Goal: Transaction & Acquisition: Purchase product/service

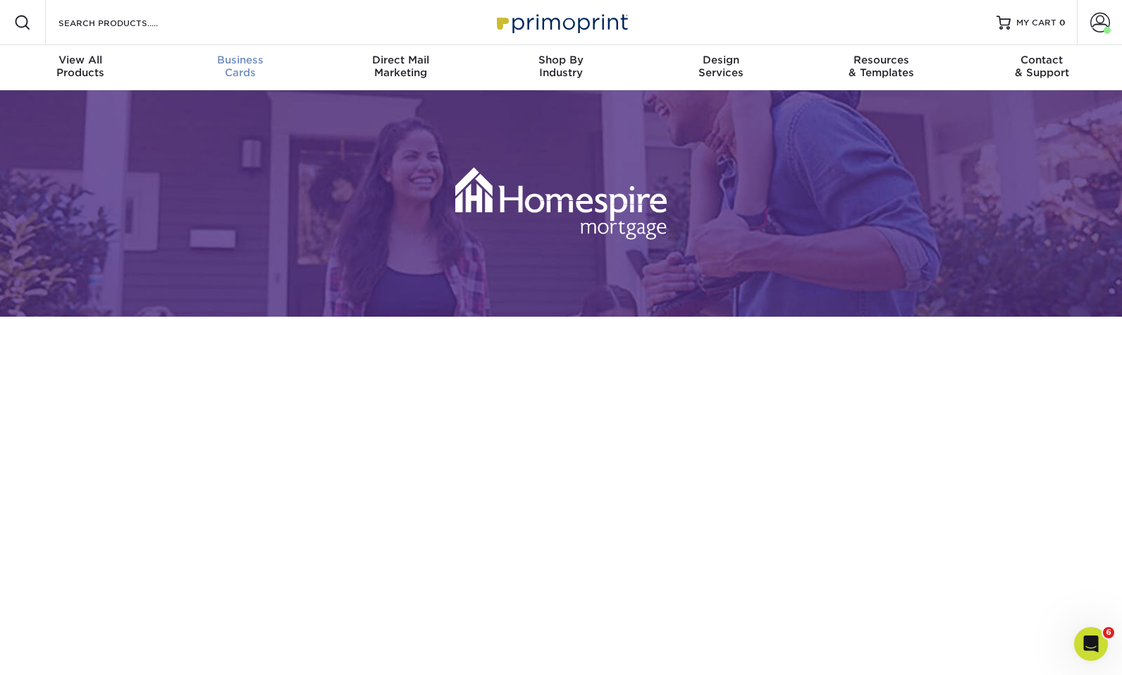
click at [236, 75] on div "Business Cards" at bounding box center [240, 66] width 160 height 25
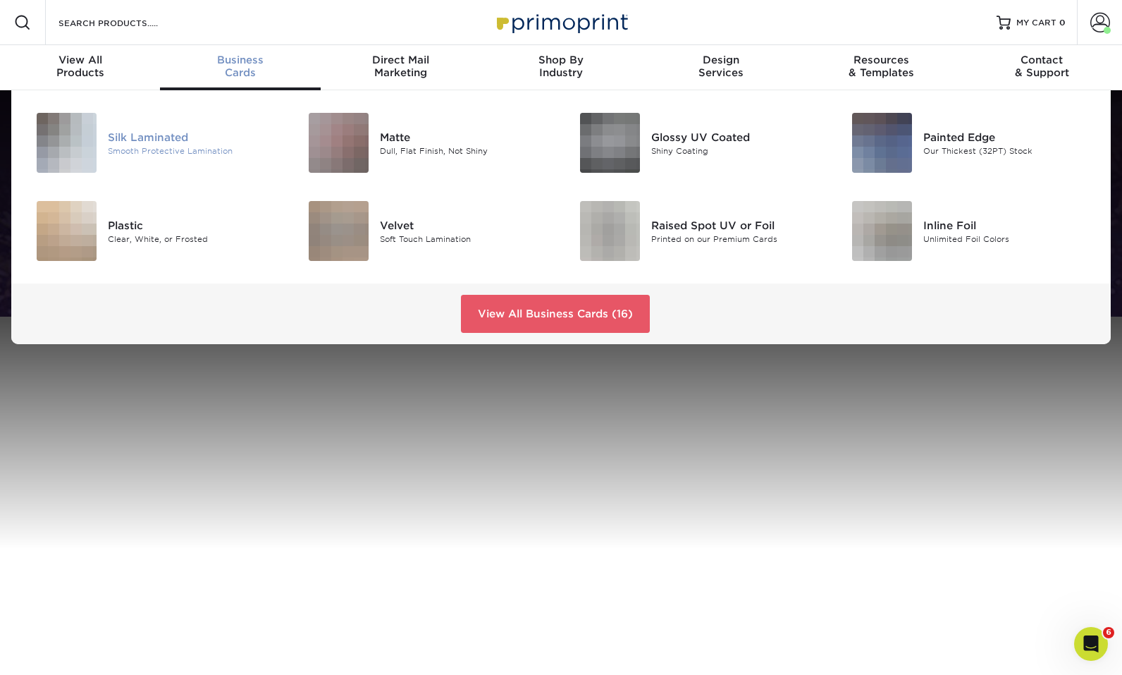
click at [111, 167] on div "Silk Laminated Smooth Protective Lamination" at bounding box center [198, 143] width 181 height 60
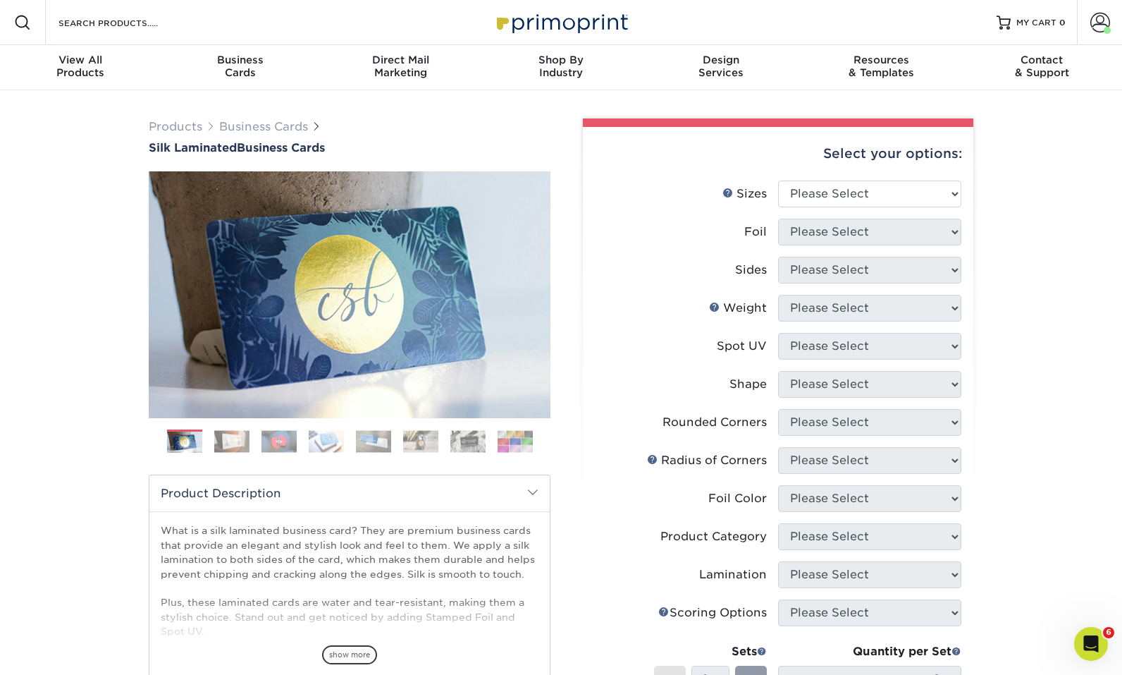
click at [629, 397] on label "Shape" at bounding box center [686, 384] width 183 height 27
click at [807, 200] on select "Please Select 1.5" x 3.5" - Mini 1.75" x 3.5" - Mini 2" x 2" - Square 2" x 3" -…" at bounding box center [869, 193] width 183 height 27
select select "2.00x3.50"
click at [778, 180] on select "Please Select 1.5" x 3.5" - Mini 1.75" x 3.5" - Mini 2" x 2" - Square 2" x 3" -…" at bounding box center [869, 193] width 183 height 27
click at [814, 225] on select "Please Select Yes No" at bounding box center [869, 232] width 183 height 27
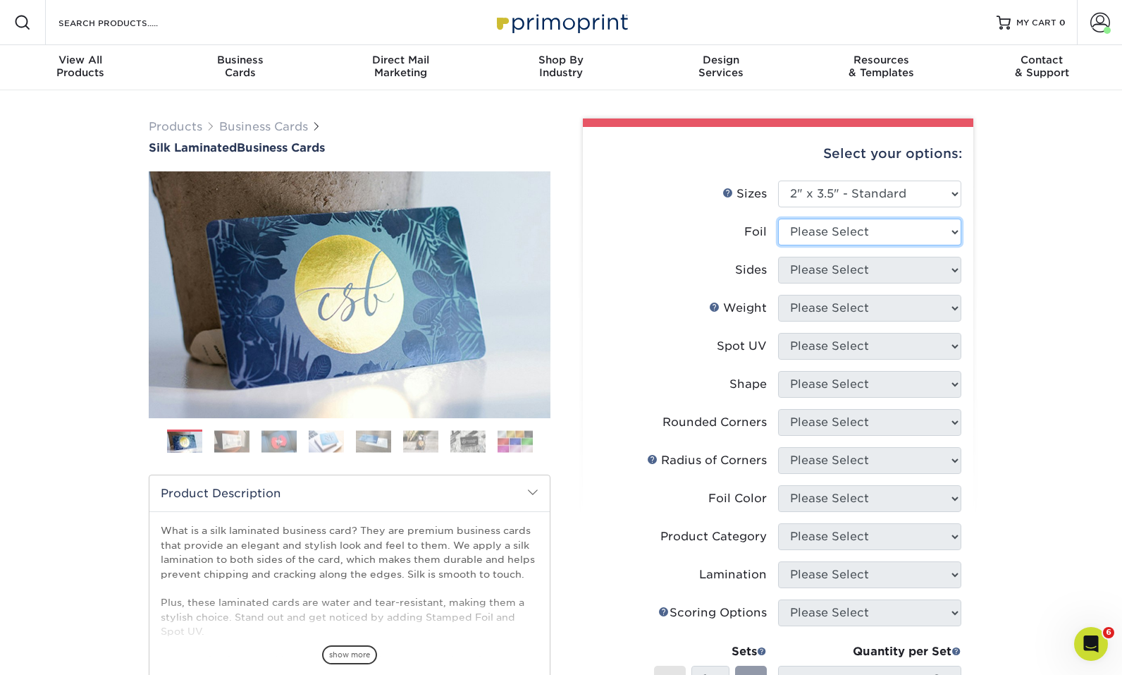
select select "0"
click at [778, 219] on select "Please Select Yes No" at bounding box center [869, 232] width 183 height 27
click at [811, 277] on select "Please Select Print Both Sides Print Both Sides - Foil Both Sides Print Both Si…" at bounding box center [869, 270] width 183 height 27
select select "13abbda7-1d64-4f25-8bb2-c179b224825d"
click at [778, 257] on select "Please Select Print Both Sides Print Front Only" at bounding box center [869, 270] width 183 height 27
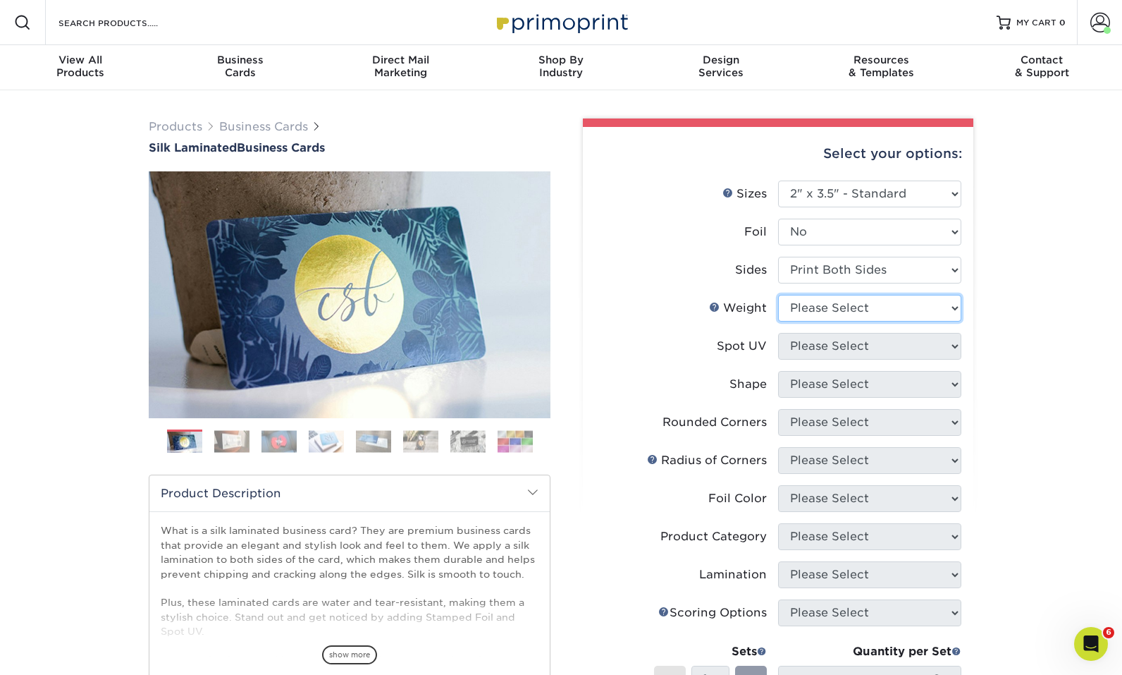
click at [814, 302] on select "Please Select 16PT" at bounding box center [869, 308] width 183 height 27
select select "16PT"
click at [778, 295] on select "Please Select 16PT" at bounding box center [869, 308] width 183 height 27
click at [810, 345] on select "Please Select No Spot UV Front and Back (Both Sides) Front Only Back Only" at bounding box center [869, 346] width 183 height 27
select select "3"
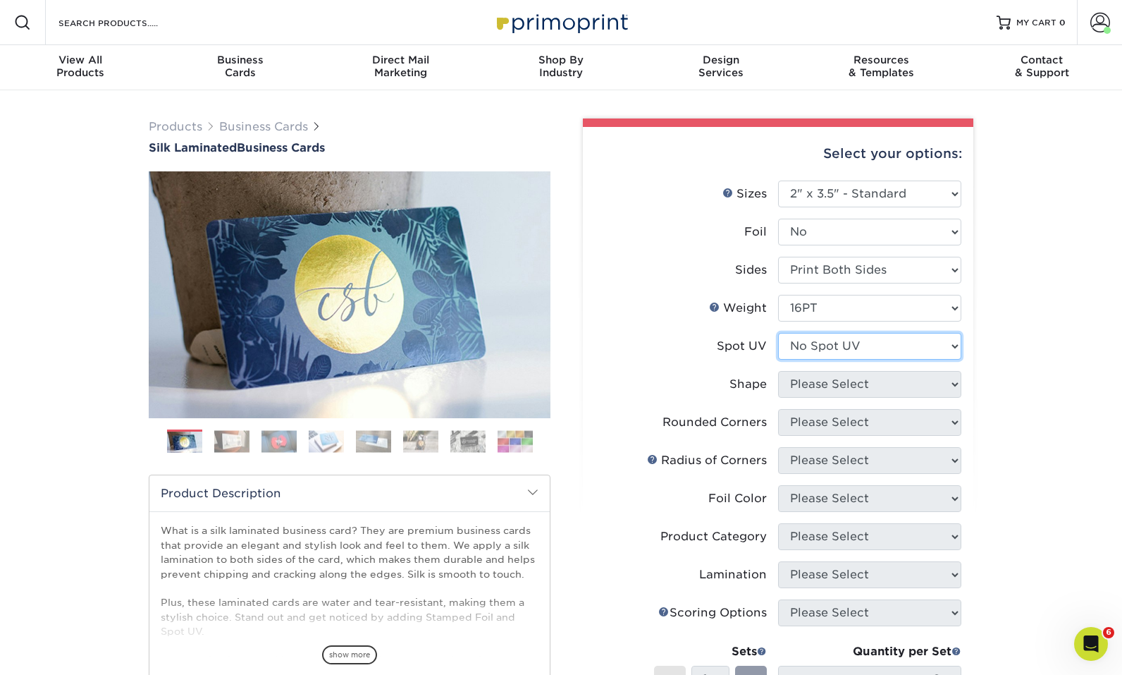
click at [778, 333] on select "Please Select No Spot UV Front and Back (Both Sides) Front Only Back Only" at bounding box center [869, 346] width 183 height 27
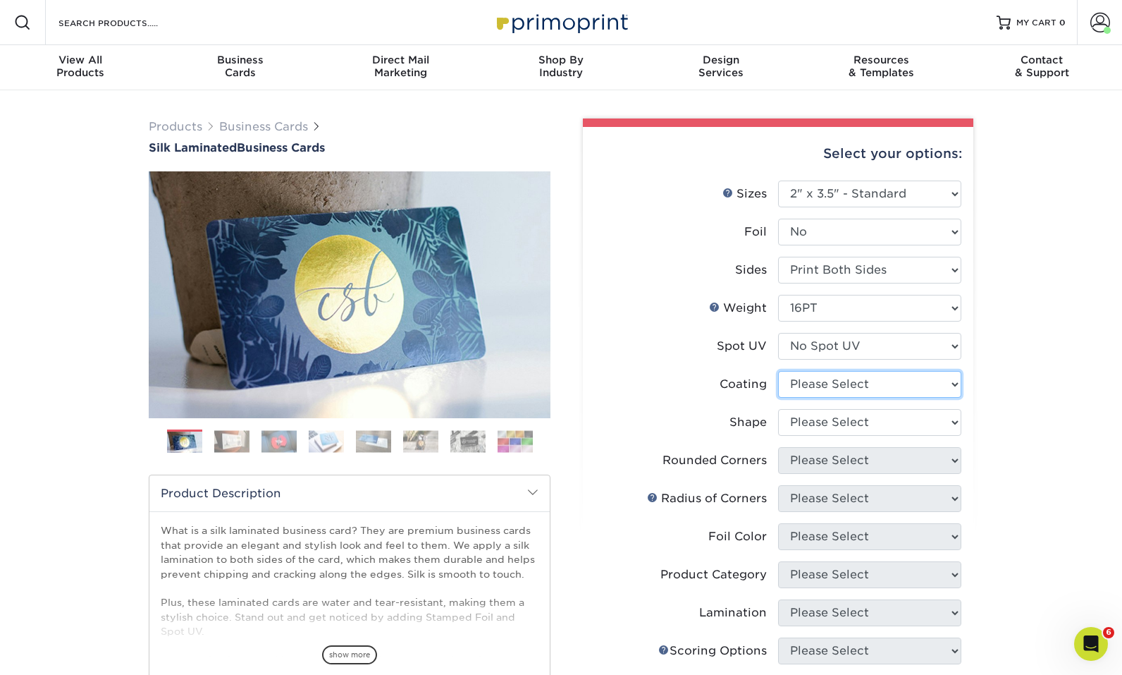
click at [801, 383] on select at bounding box center [869, 384] width 183 height 27
select select "3e7618de-abca-4bda-9f97-8b9129e913d8"
click at [778, 371] on select at bounding box center [869, 384] width 183 height 27
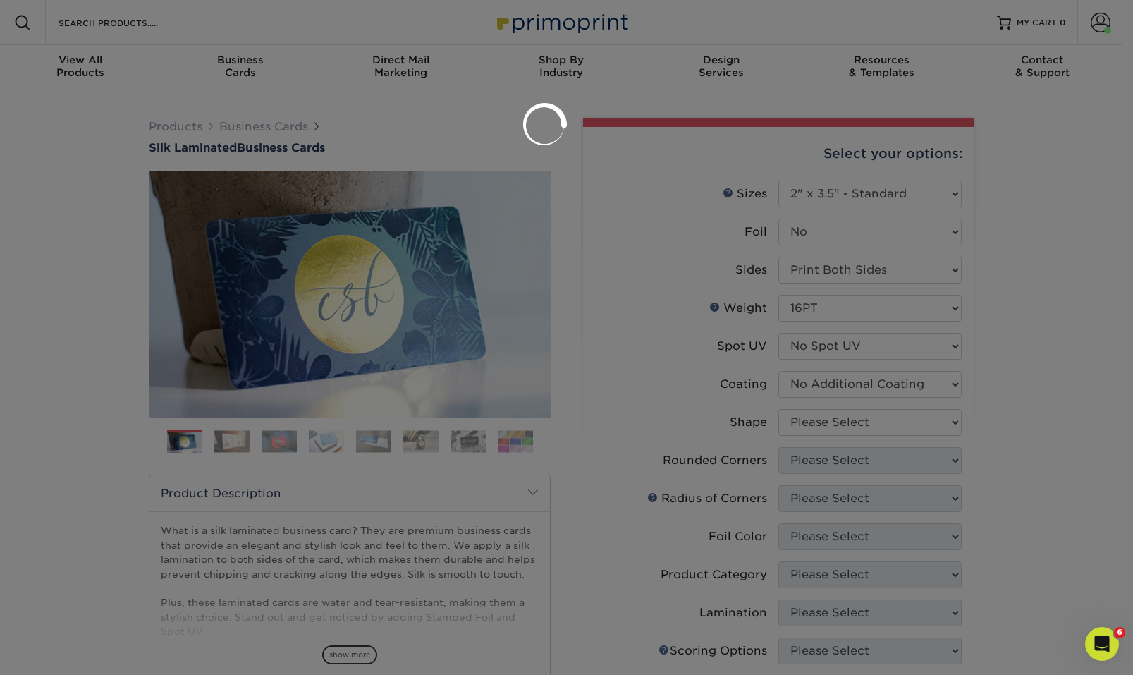
click at [804, 424] on div at bounding box center [566, 337] width 1133 height 675
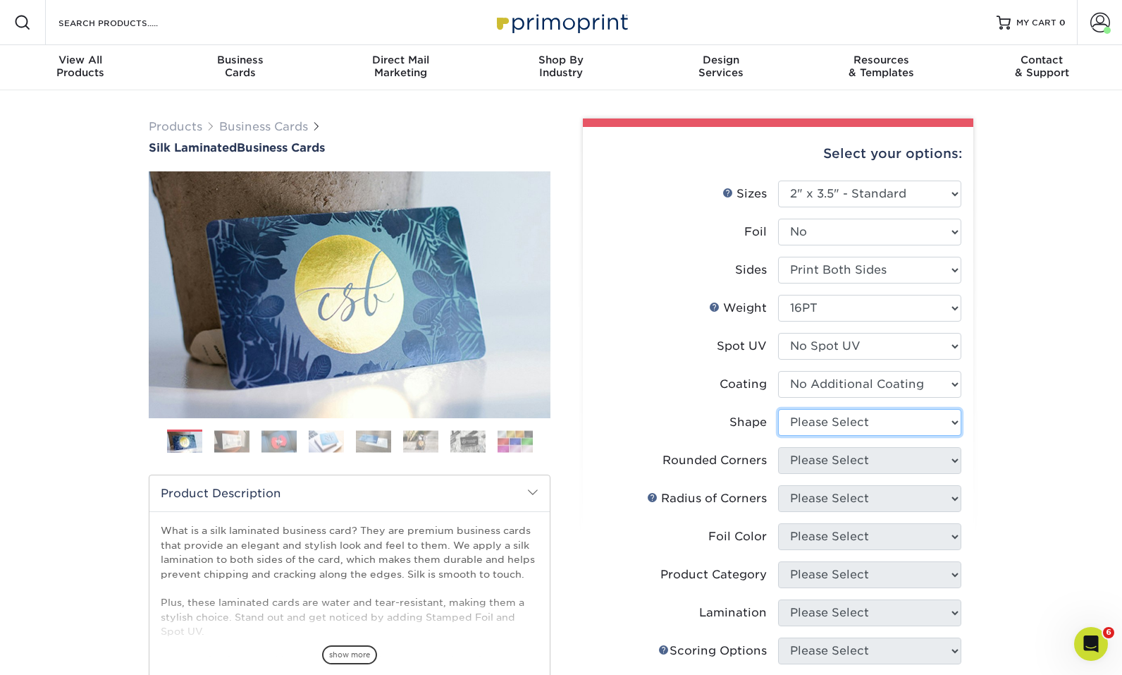
click at [804, 429] on select "Please Select Standard Oval" at bounding box center [869, 422] width 183 height 27
select select "standard"
click at [778, 409] on select "Please Select Standard Oval" at bounding box center [869, 422] width 183 height 27
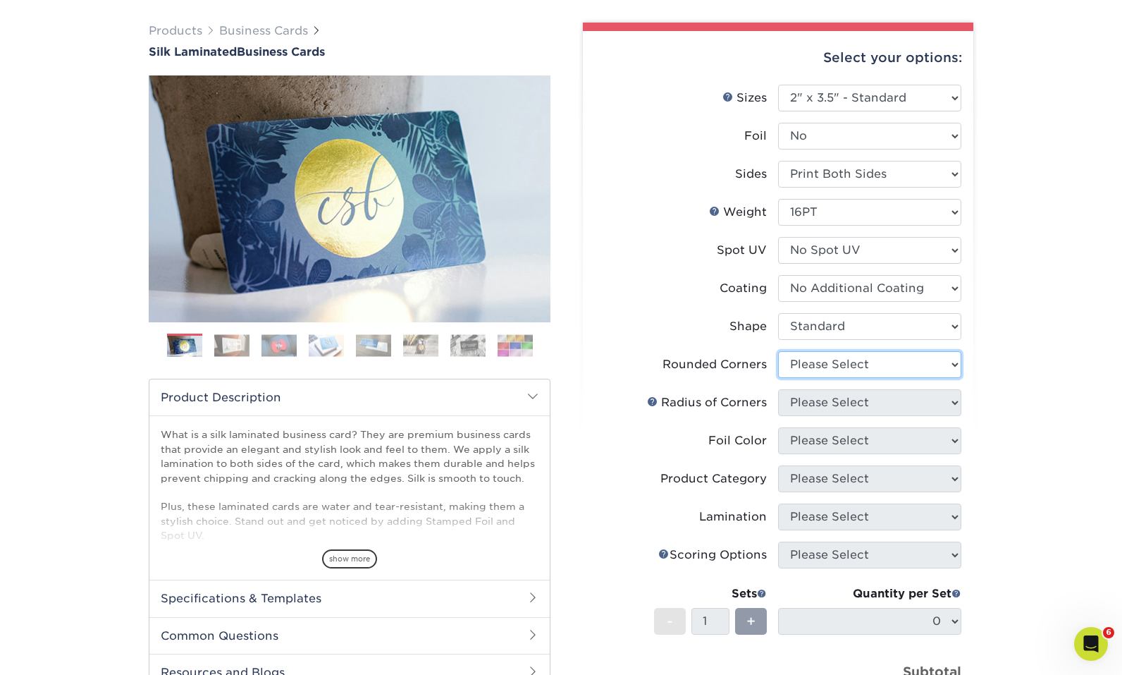
click at [805, 365] on select "Please Select Yes - Round 2 Corners Yes - Round 4 Corners No" at bounding box center [869, 364] width 183 height 27
select select "0"
click at [778, 351] on select "Please Select Yes - Round 2 Corners Yes - Round 4 Corners No" at bounding box center [869, 364] width 183 height 27
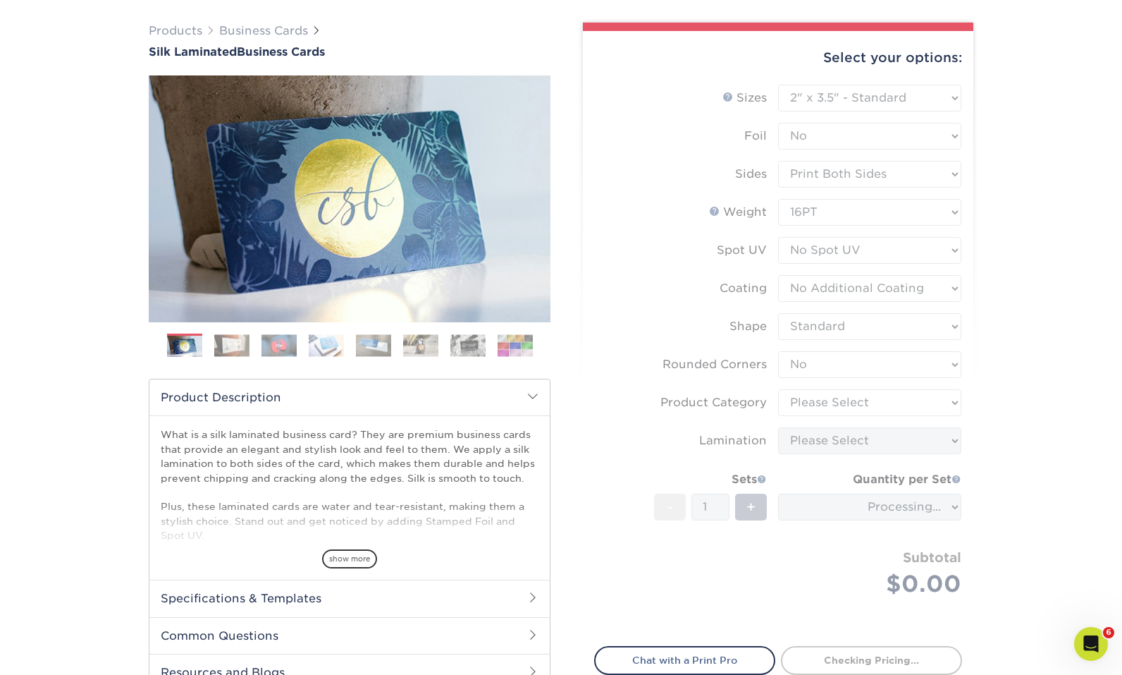
click at [815, 400] on form "Sizes Help Sizes Please Select 1.5" x 3.5" - Mini 1.75" x 3.5" - Mini 2" x 2" -…" at bounding box center [778, 357] width 368 height 545
click at [835, 401] on form "Sizes Help Sizes Please Select 1.5" x 3.5" - Mini 1.75" x 3.5" - Mini 2" x 2" -…" at bounding box center [778, 357] width 368 height 545
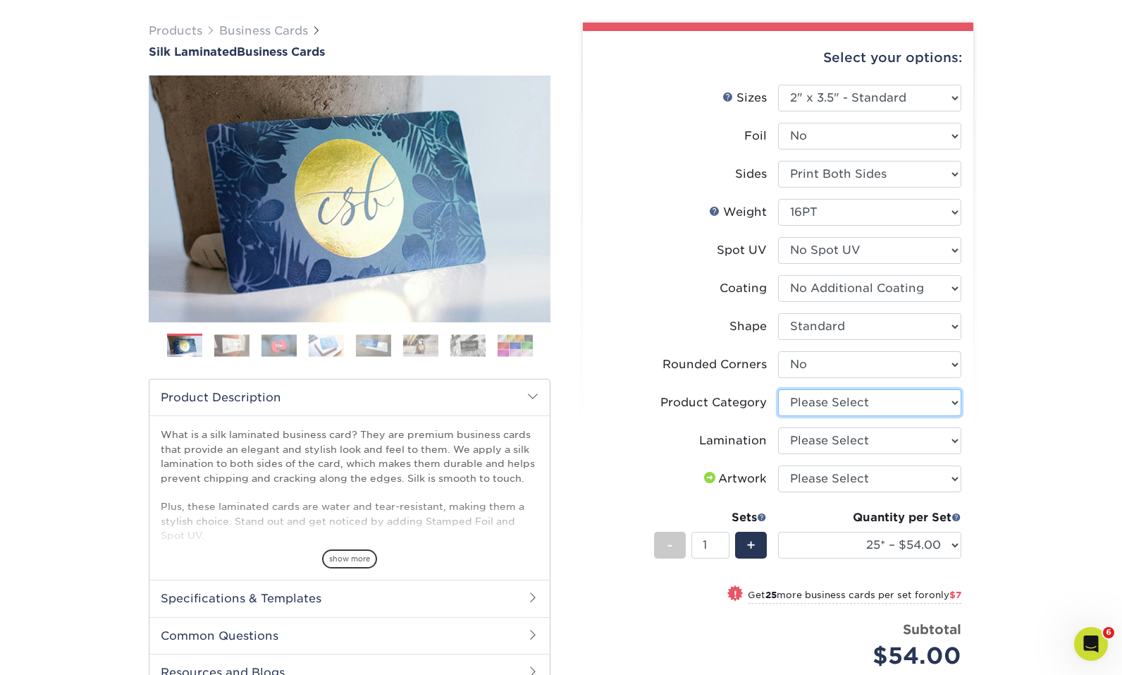
click at [840, 400] on select "Please Select Business Cards" at bounding box center [869, 402] width 183 height 27
select select "3b5148f1-0588-4f88-a218-97bcfdce65c1"
click at [778, 389] on select "Please Select Business Cards" at bounding box center [869, 402] width 183 height 27
click at [822, 438] on select "Please Select Silk" at bounding box center [869, 440] width 183 height 27
select select "ccacb42f-45f7-42d3-bbd3-7c8421cf37f0"
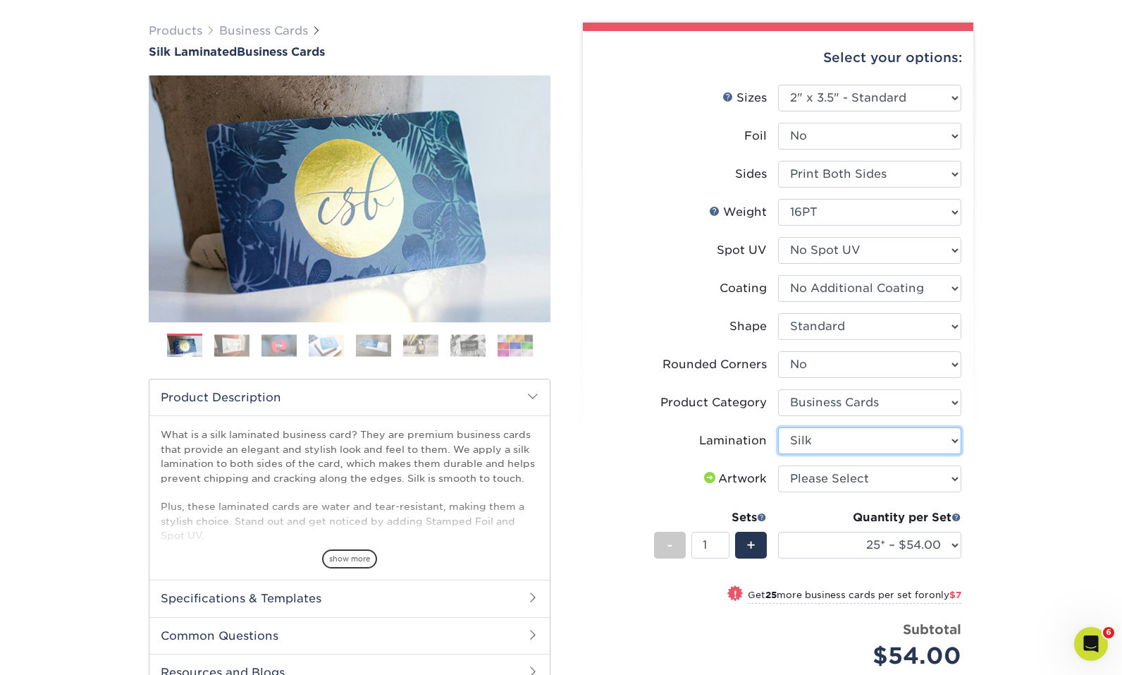
click at [778, 427] on select "Please Select Silk" at bounding box center [869, 440] width 183 height 27
click at [821, 481] on select "Please Select I will upload files I need a design - $100" at bounding box center [869, 478] width 183 height 27
select select "upload"
click at [778, 465] on select "Please Select I will upload files I need a design - $100" at bounding box center [869, 478] width 183 height 27
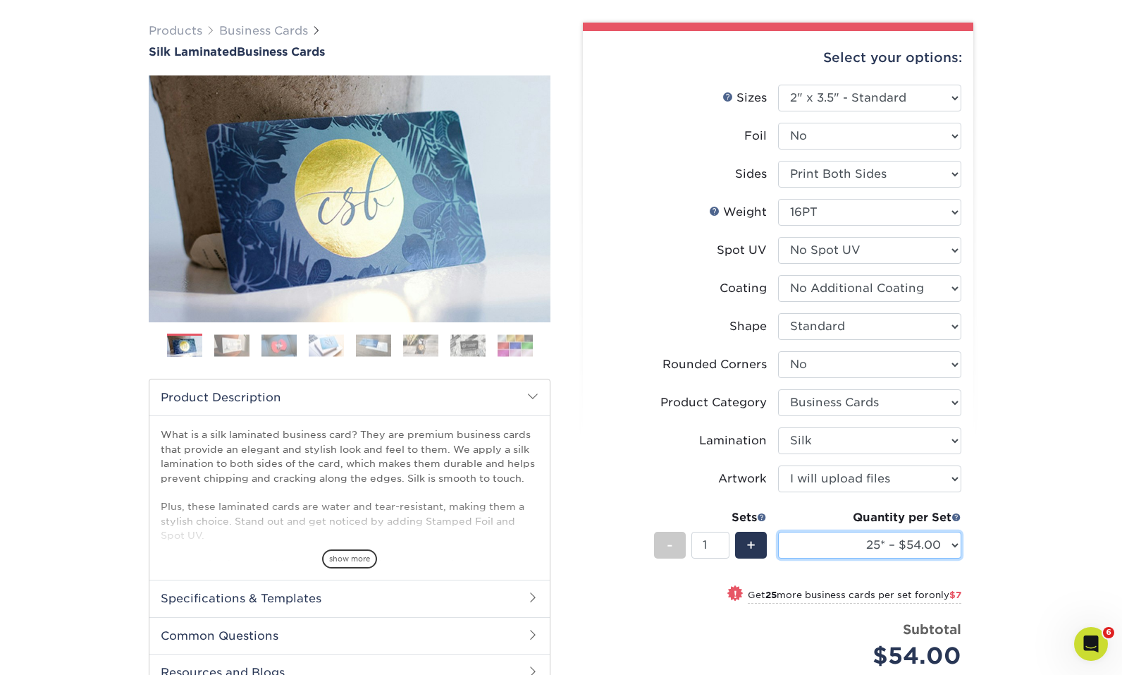
click at [859, 540] on select "25* – $54.00 50* – $61.00 75* – $68.00 100* – $75.00 250* – $82.00 500 – $86.00…" at bounding box center [869, 544] width 183 height 27
select select "500 – $86.00"
click at [778, 531] on select "25* – $54.00 50* – $61.00 75* – $68.00 100* – $75.00 250* – $82.00 500 – $86.00…" at bounding box center [869, 544] width 183 height 27
click at [1026, 501] on div "Products Business Cards Silk Laminated Business Cards Previous Next" at bounding box center [561, 458] width 1122 height 929
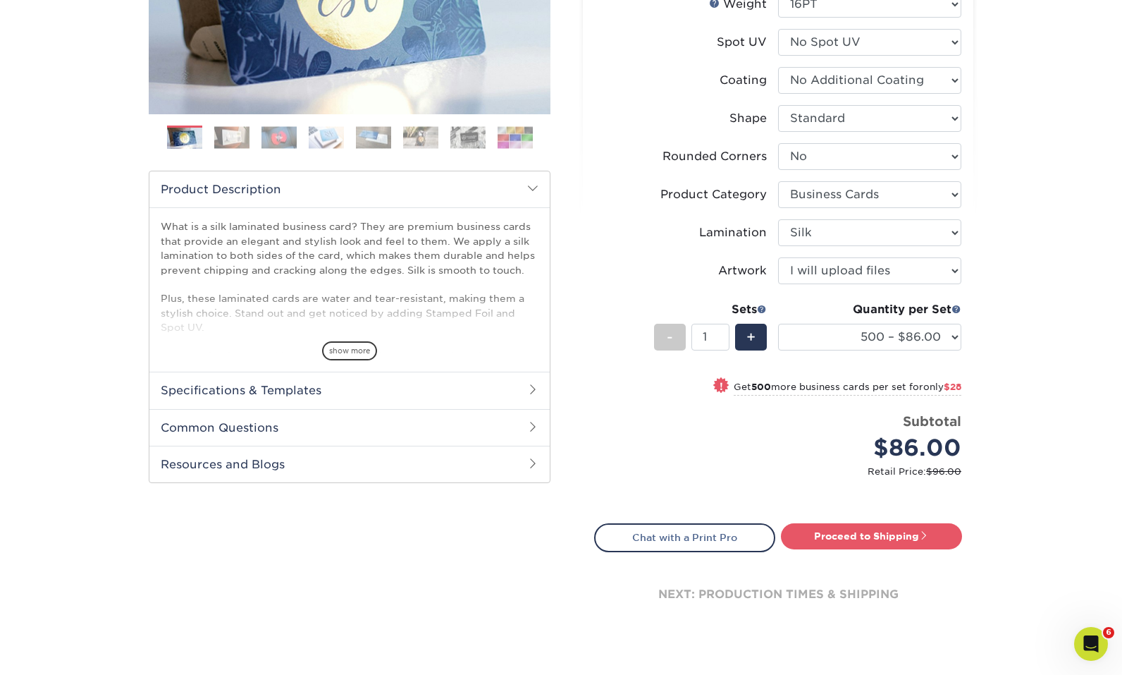
scroll to position [340, 0]
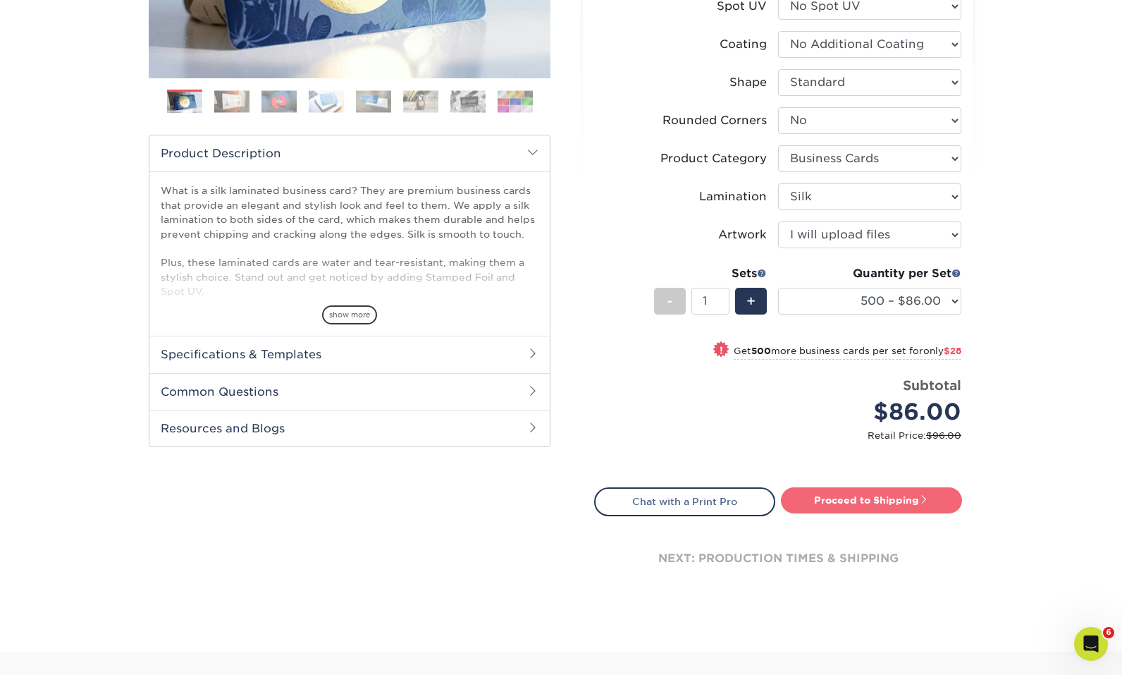
click at [856, 505] on link "Proceed to Shipping" at bounding box center [871, 499] width 181 height 25
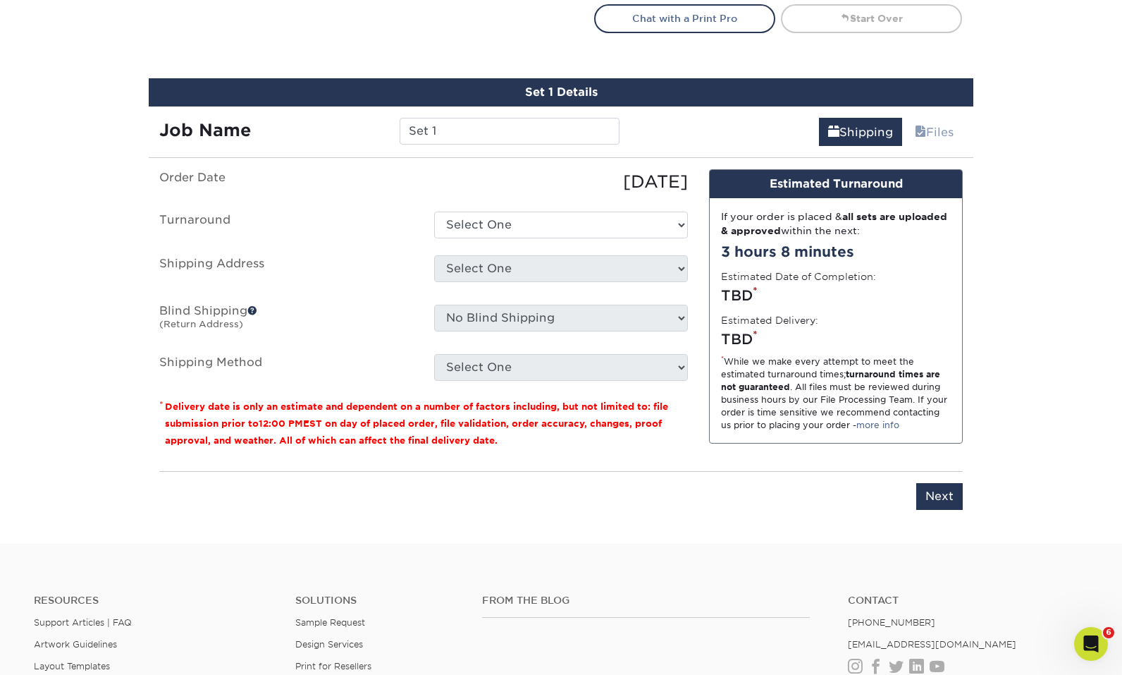
scroll to position [778, 0]
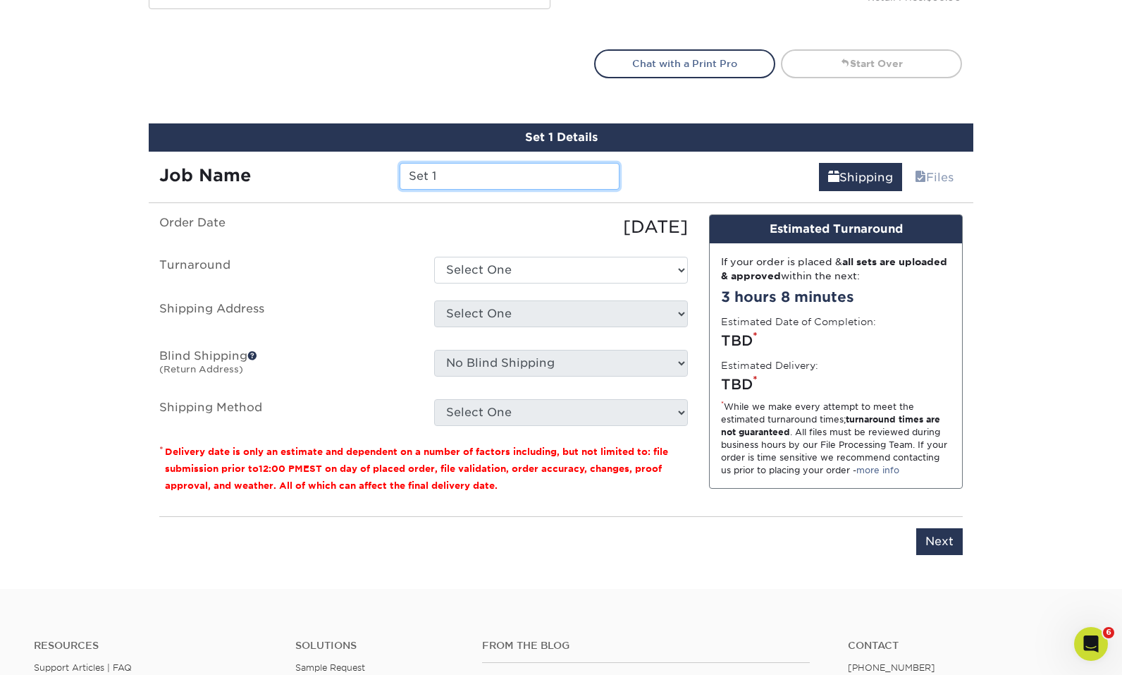
drag, startPoint x: 471, startPoint y: 179, endPoint x: 295, endPoint y: 176, distance: 176.2
click at [295, 178] on div "Job Name Set 1" at bounding box center [389, 176] width 481 height 27
type input "Danika Rivera-Monserrate Business Cards"
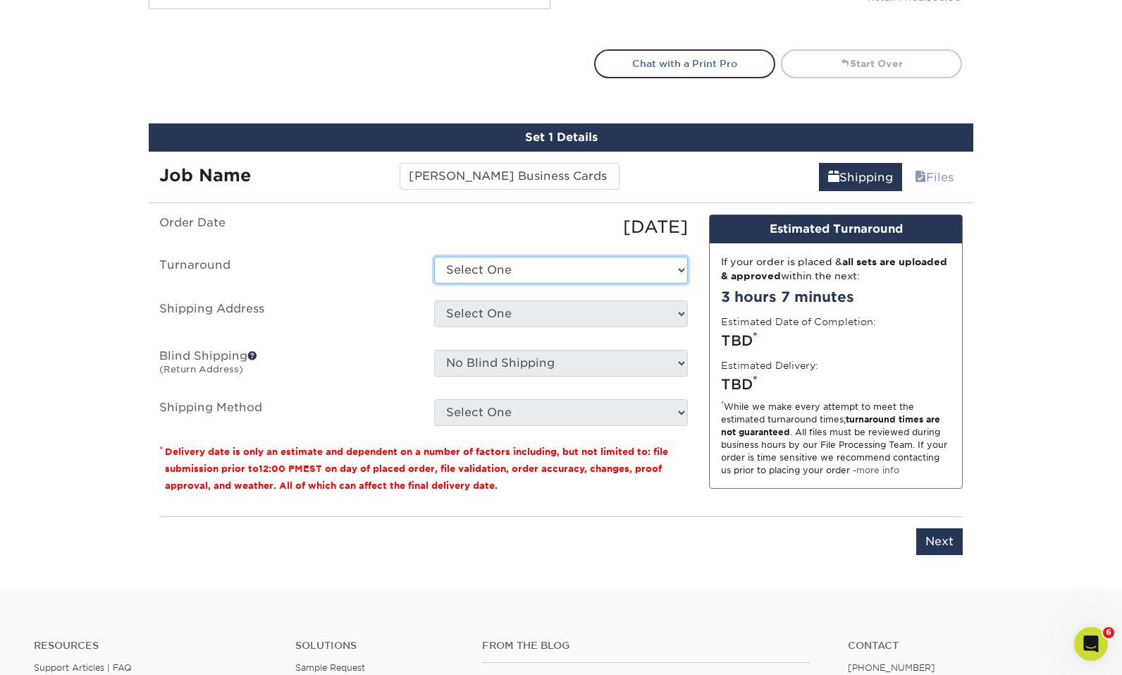
click at [531, 271] on select "Select One 2-4 Business Days 2 Day Next Business Day" at bounding box center [561, 270] width 254 height 27
select select "daeee239-1cf4-403f-860f-e366b9ee29d2"
click at [434, 257] on select "Select One 2-4 Business Days 2 Day Next Business Day" at bounding box center [561, 270] width 254 height 27
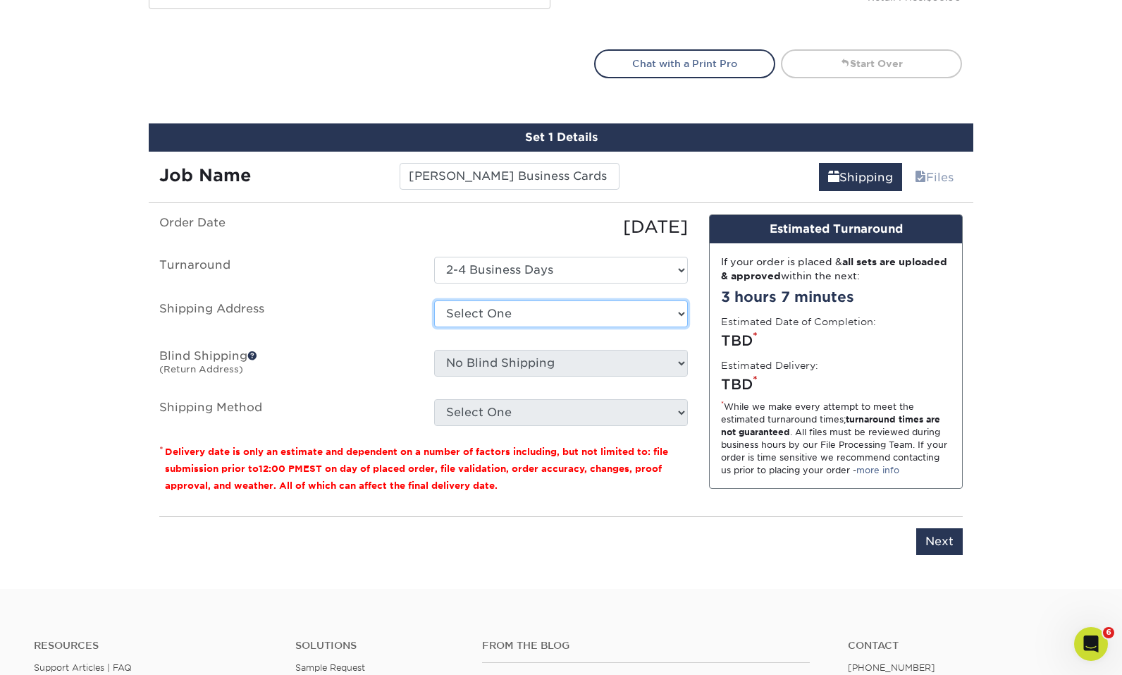
click at [527, 311] on select "Select One Adam Crum New Aldryn Tangui - Home Alvin Flores Alvin Flores - Home …" at bounding box center [561, 313] width 254 height 27
select select "264213"
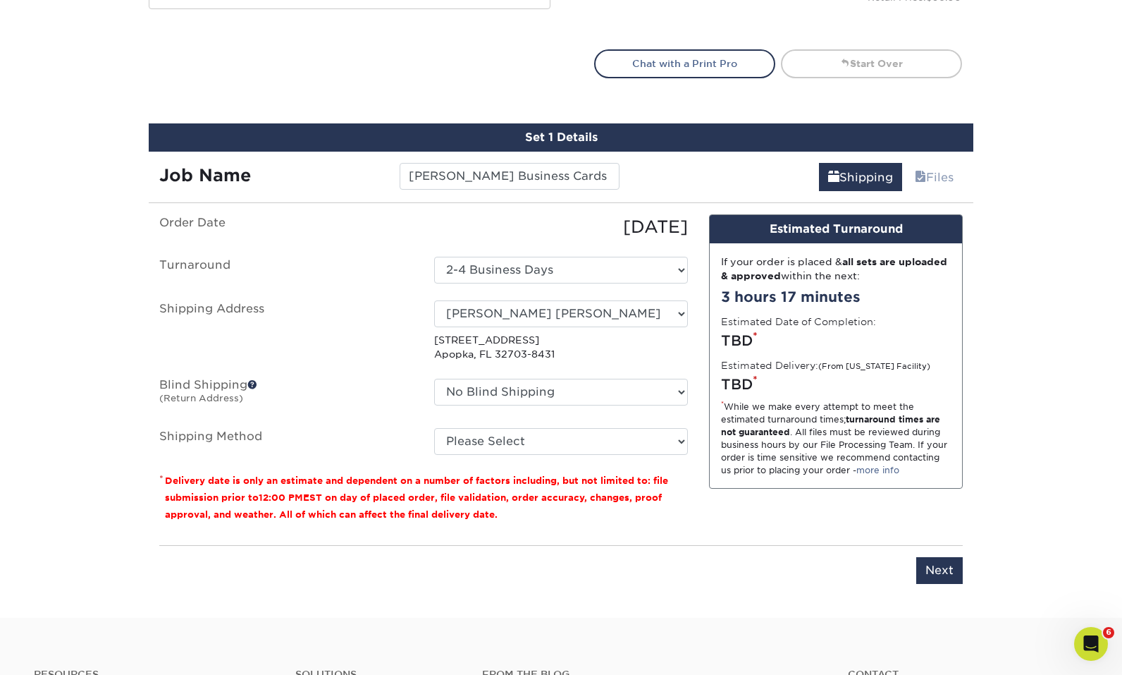
click at [457, 368] on ul "Order Date 09/18/2025 Turnaround Select One 2-4 Business Days 2 Day Next Busine…" at bounding box center [423, 334] width 529 height 240
click at [485, 397] on select "No Blind Shipping Adam Crum New Aldryn Tangui - Home Alvin Flores Alvin Flores …" at bounding box center [561, 392] width 254 height 27
select select "154565"
click at [434, 379] on select "No Blind Shipping Adam Crum New Aldryn Tangui - Home Alvin Flores Alvin Flores …" at bounding box center [561, 392] width 254 height 27
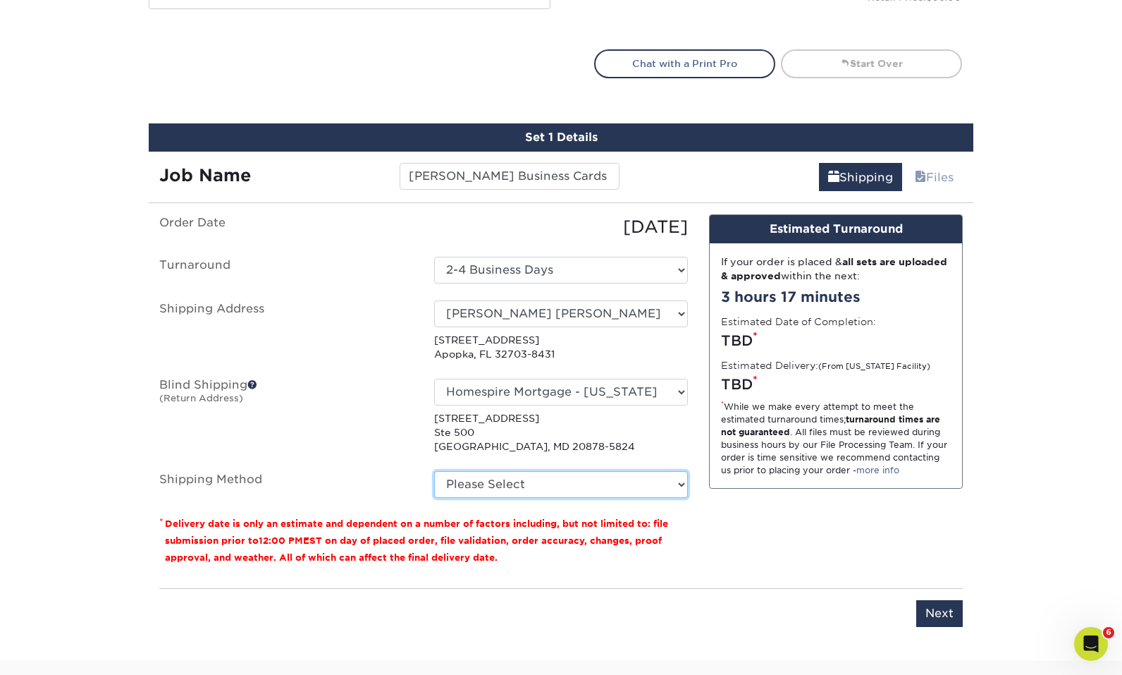
click at [509, 473] on select "Please Select Ground Shipping (+$8.96) 3 Day Shipping Service (+$20.06) 2 Day A…" at bounding box center [561, 484] width 254 height 27
select select "03"
click at [434, 471] on select "Please Select Ground Shipping (+$8.96) 3 Day Shipping Service (+$20.06) 2 Day A…" at bounding box center [561, 484] width 254 height 27
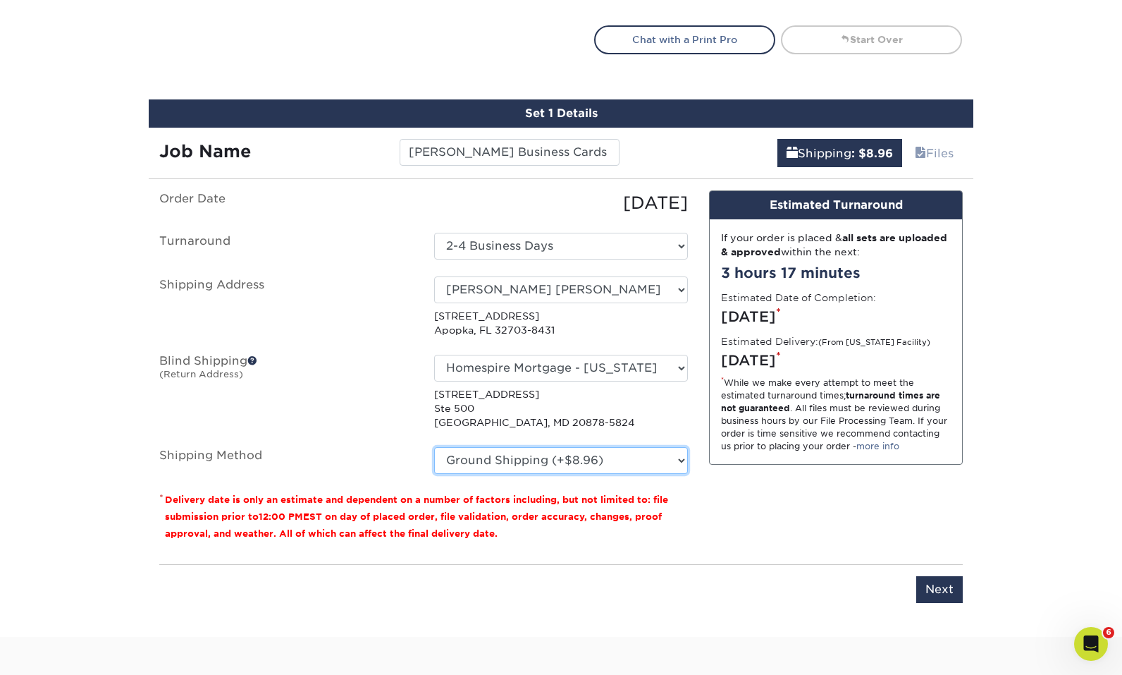
scroll to position [836, 0]
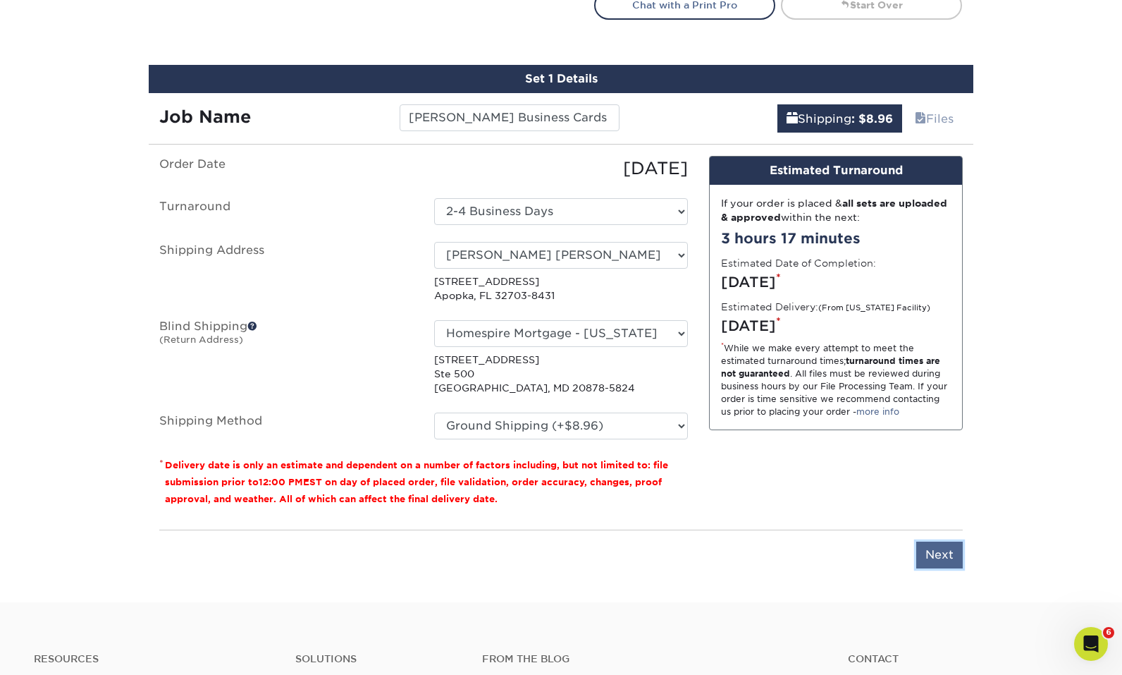
click at [926, 563] on input "Next" at bounding box center [939, 554] width 47 height 27
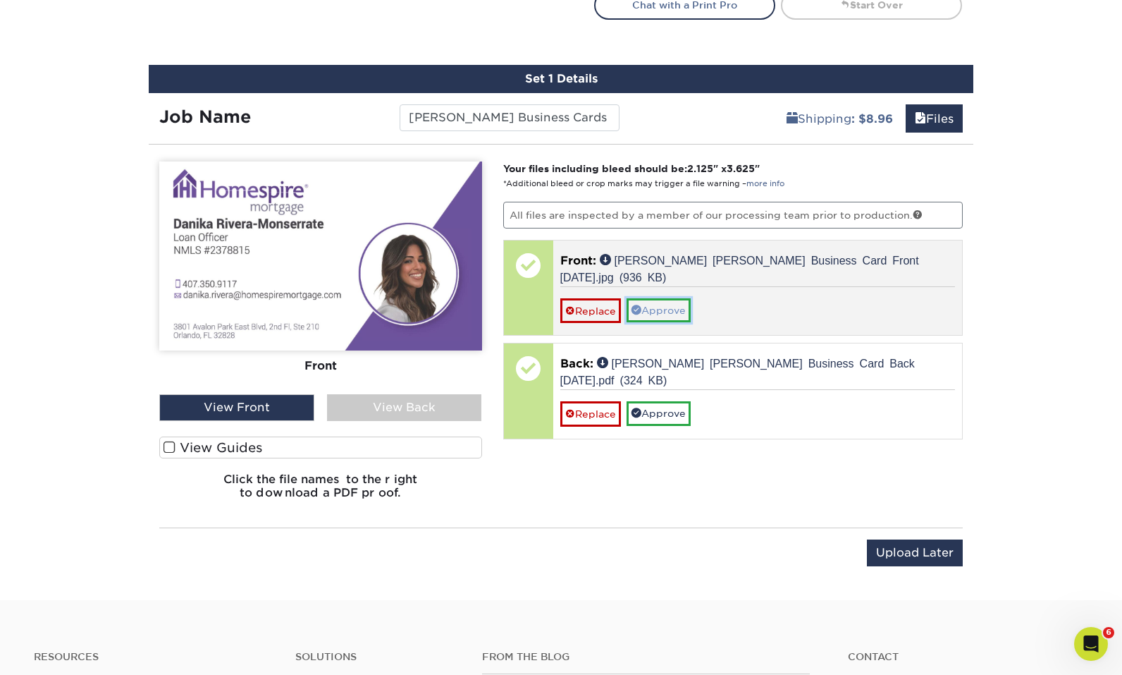
click at [682, 313] on link "Approve" at bounding box center [659, 310] width 64 height 24
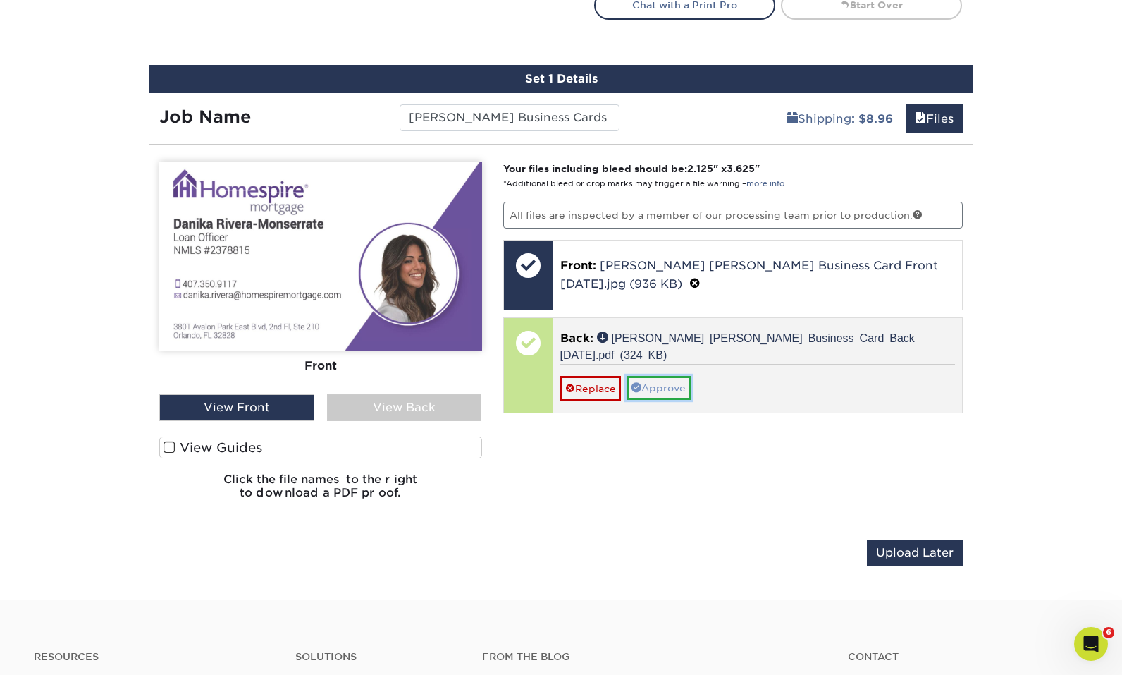
click at [682, 385] on link "Approve" at bounding box center [659, 388] width 64 height 24
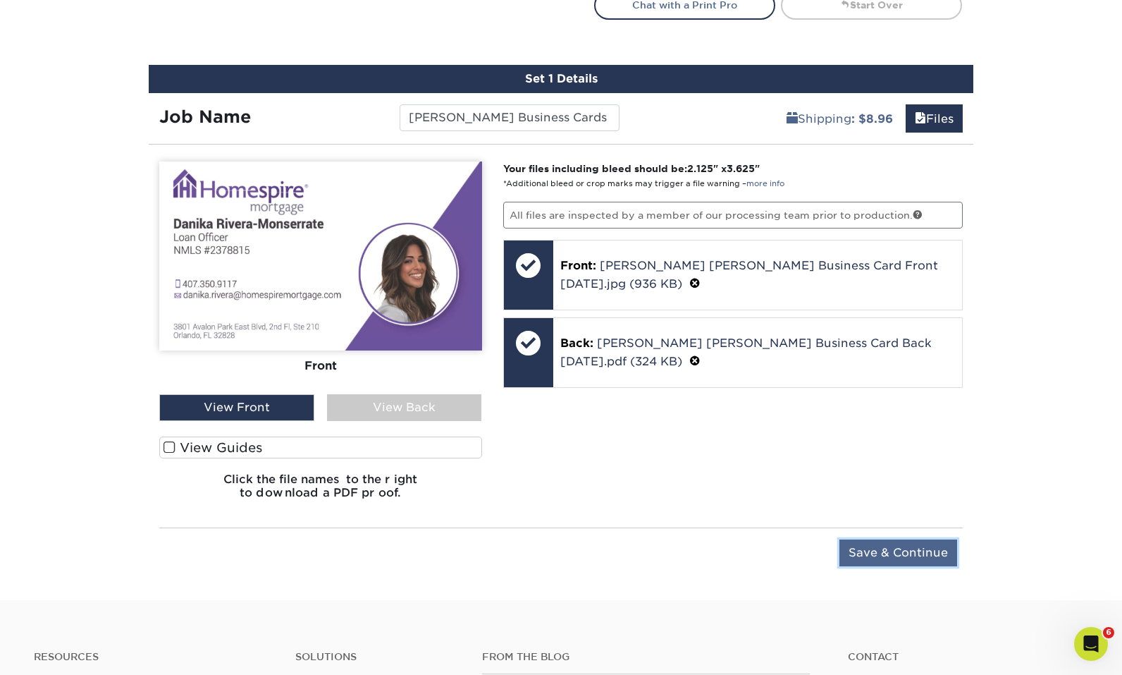
click at [894, 548] on input "Save & Continue" at bounding box center [899, 552] width 118 height 27
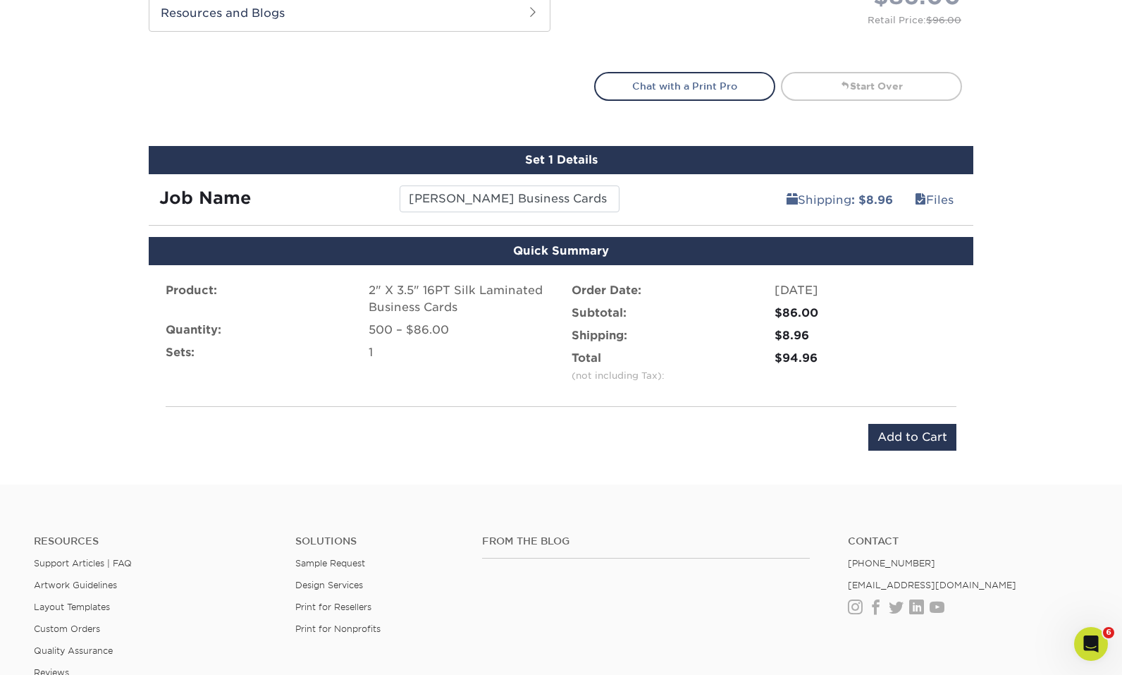
scroll to position [752, 0]
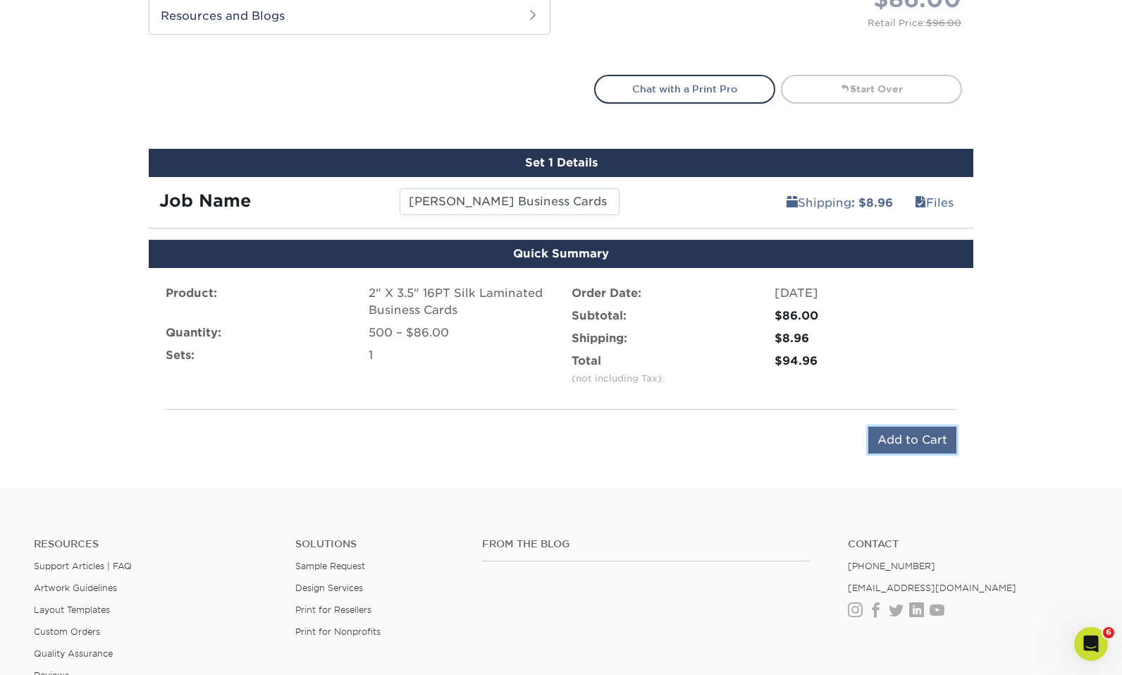
click at [918, 445] on input "Add to Cart" at bounding box center [912, 439] width 88 height 27
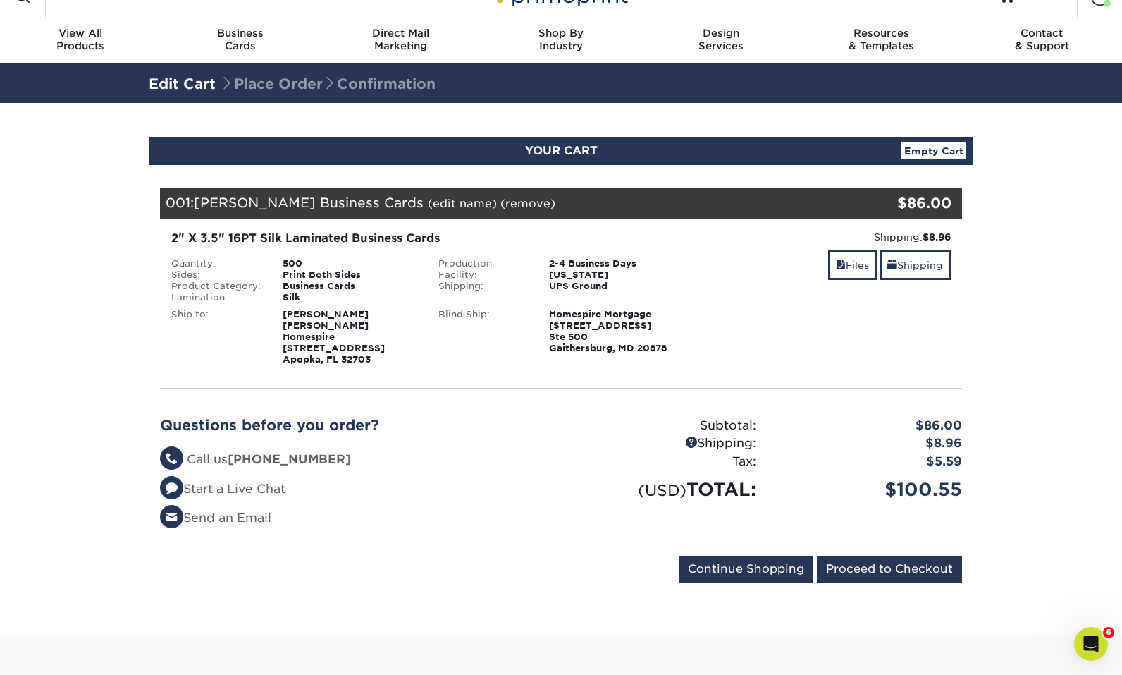
scroll to position [27, 0]
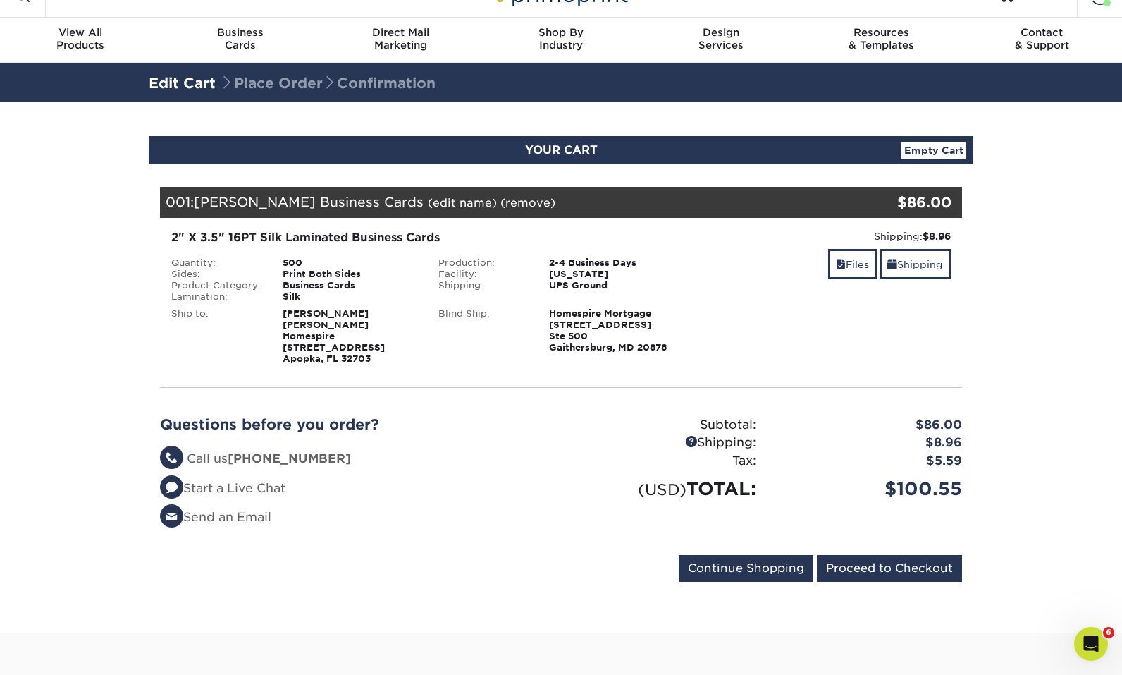
drag, startPoint x: 322, startPoint y: 309, endPoint x: 372, endPoint y: 363, distance: 73.8
click at [372, 364] on div "2" X 3.5" 16PT Silk Laminated Business Cards Quantity: 500 Sides: Print Both Si…" at bounding box center [560, 297] width 823 height 158
click at [372, 363] on div "2" X 3.5" 16PT Silk Laminated Business Cards Quantity: 500 Sides: Print Both Si…" at bounding box center [560, 297] width 823 height 158
click at [887, 557] on input "Proceed to Checkout" at bounding box center [889, 568] width 145 height 27
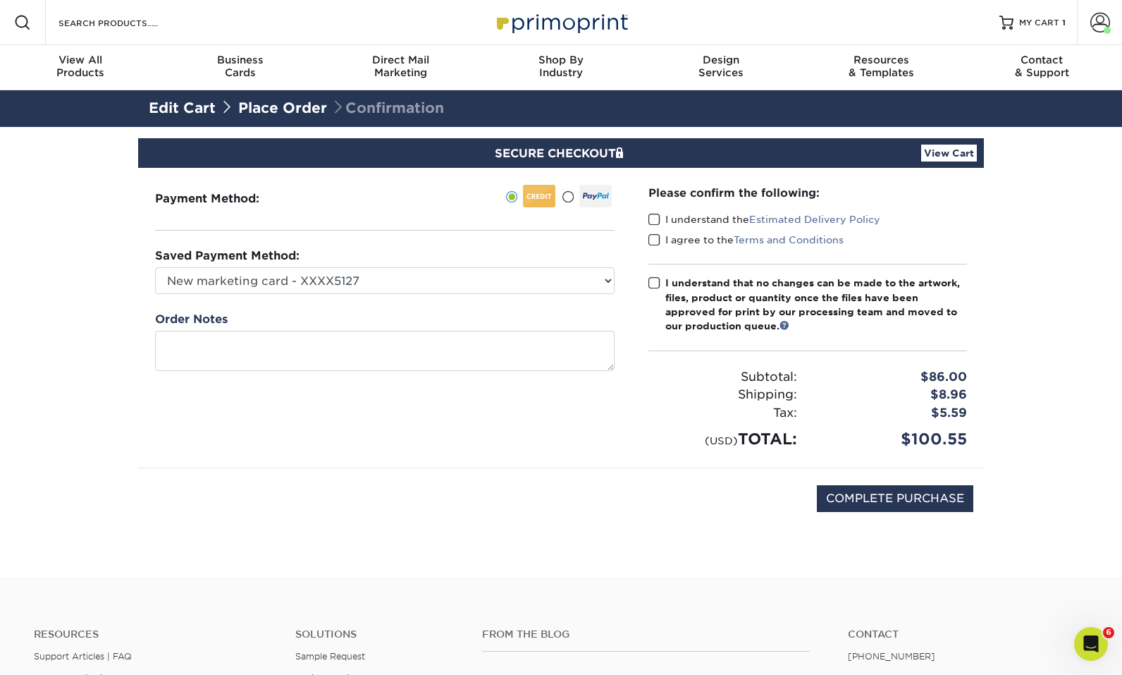
click at [684, 226] on label "I understand the Estimated Delivery Policy" at bounding box center [765, 219] width 232 height 14
click at [0, 0] on input "I understand the Estimated Delivery Policy" at bounding box center [0, 0] width 0 height 0
click at [680, 241] on label "I agree to the Terms and Conditions" at bounding box center [746, 240] width 195 height 14
click at [0, 0] on input "I agree to the Terms and Conditions" at bounding box center [0, 0] width 0 height 0
click at [680, 276] on div "I understand that no changes can be made to the artwork, files, product or quan…" at bounding box center [816, 305] width 302 height 58
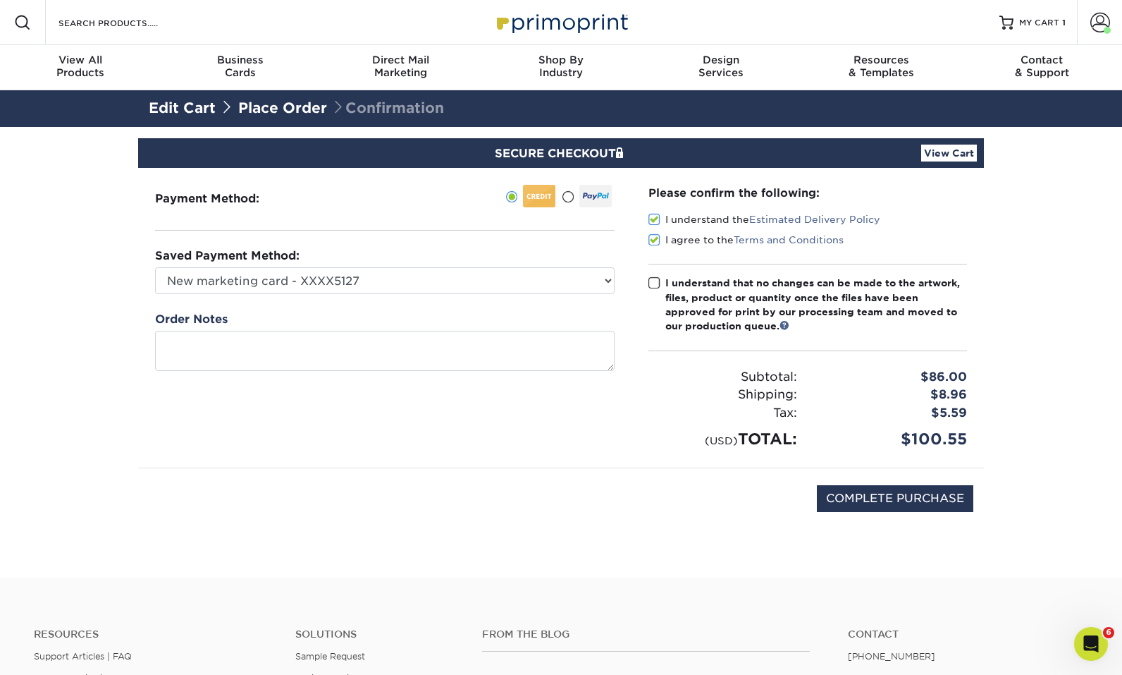
click at [0, 0] on input "I understand that no changes can be made to the artwork, files, product or quan…" at bounding box center [0, 0] width 0 height 0
click at [902, 500] on input "COMPLETE PURCHASE" at bounding box center [895, 498] width 156 height 27
type input "PROCESSING, PLEASE WAIT..."
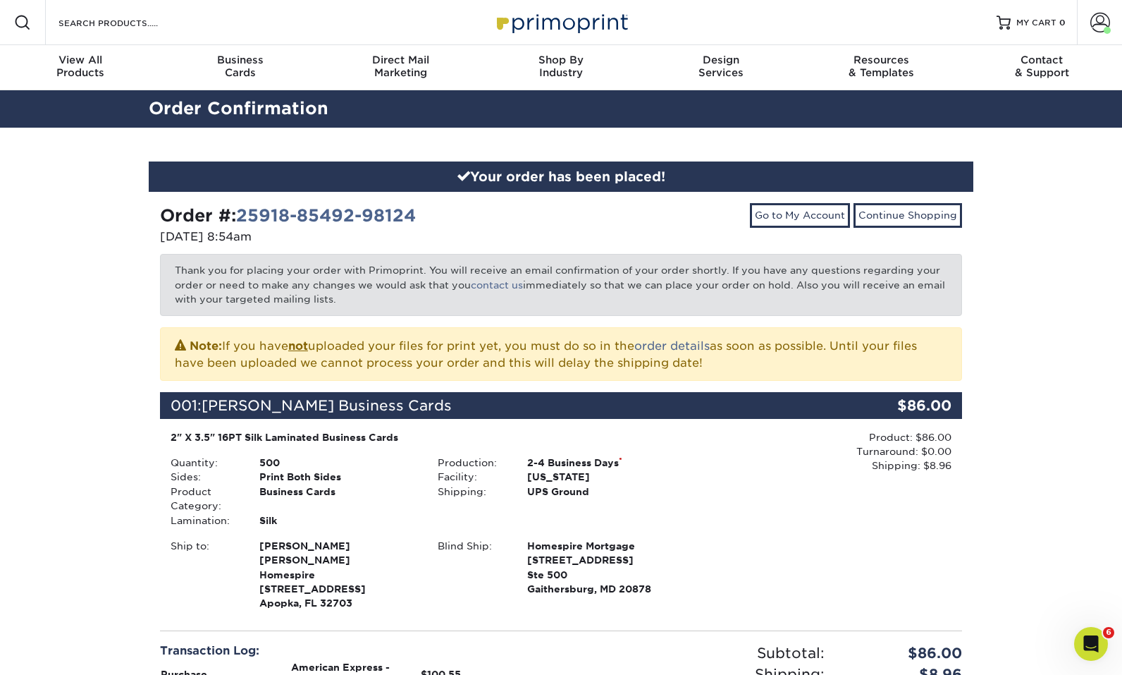
click at [678, 373] on div "Note: If you have not uploaded your files for print yet, you must do so in the …" at bounding box center [561, 354] width 802 height 54
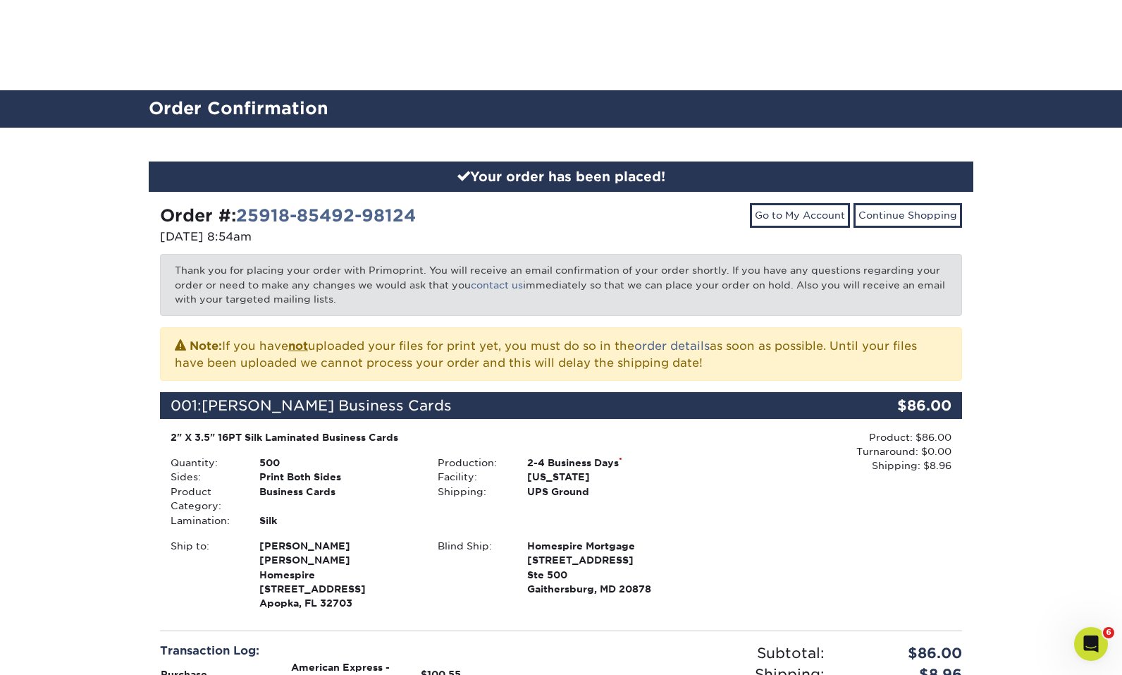
scroll to position [530, 0]
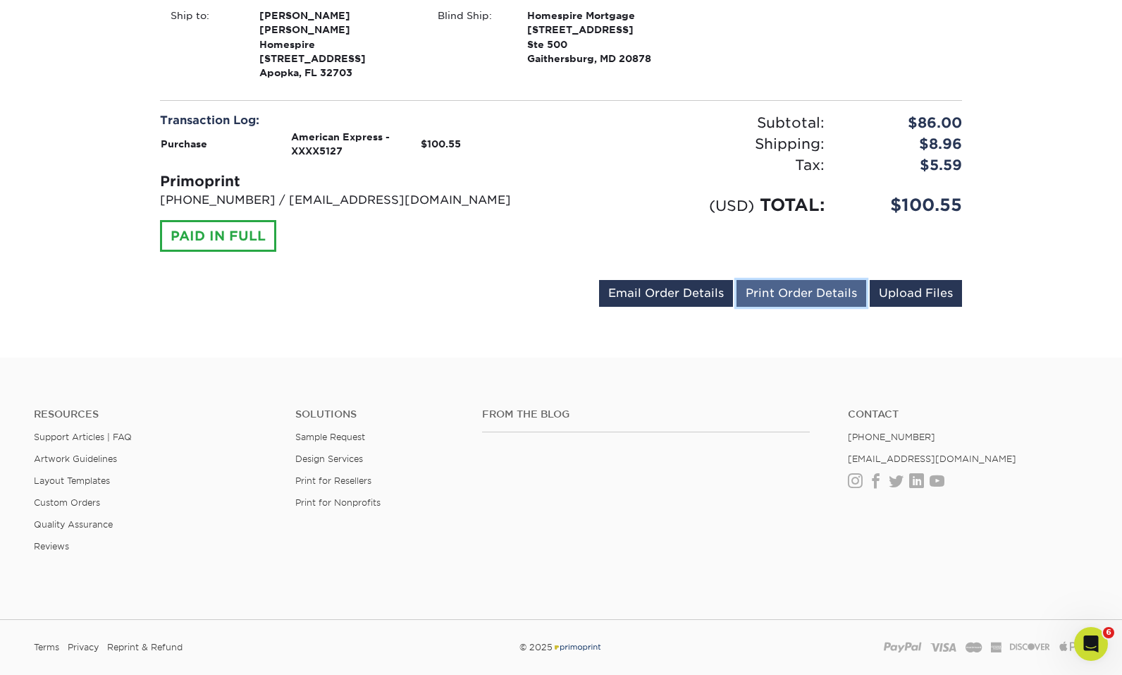
click at [781, 283] on link "Print Order Details" at bounding box center [802, 293] width 130 height 27
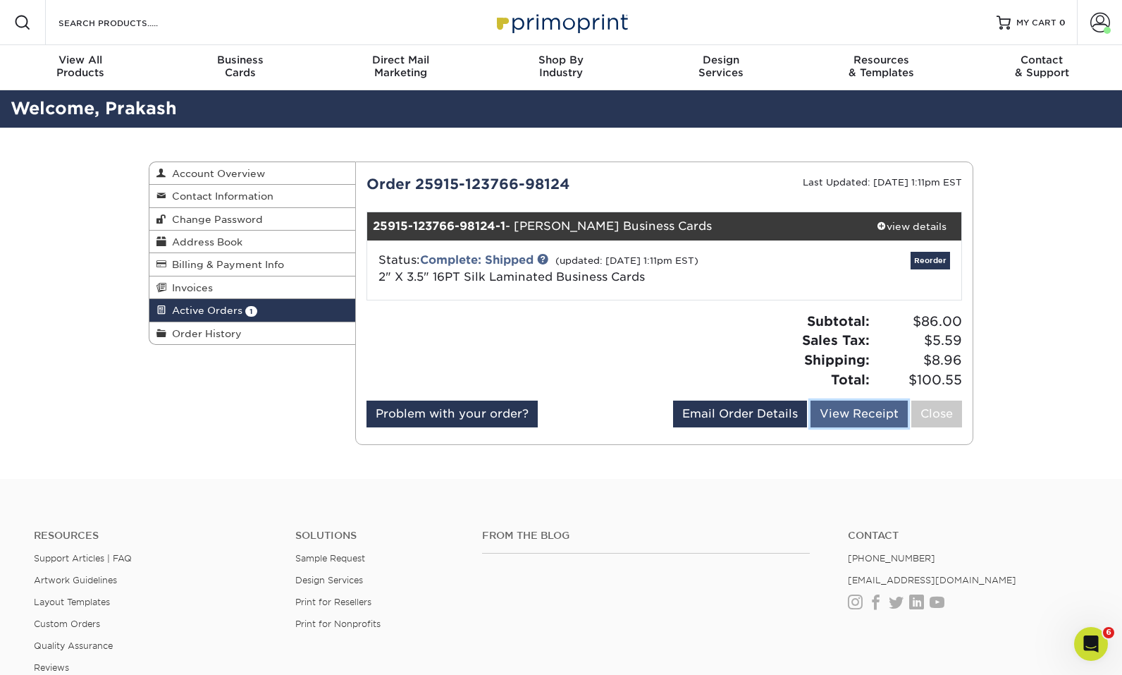
click at [857, 419] on link "View Receipt" at bounding box center [859, 413] width 97 height 27
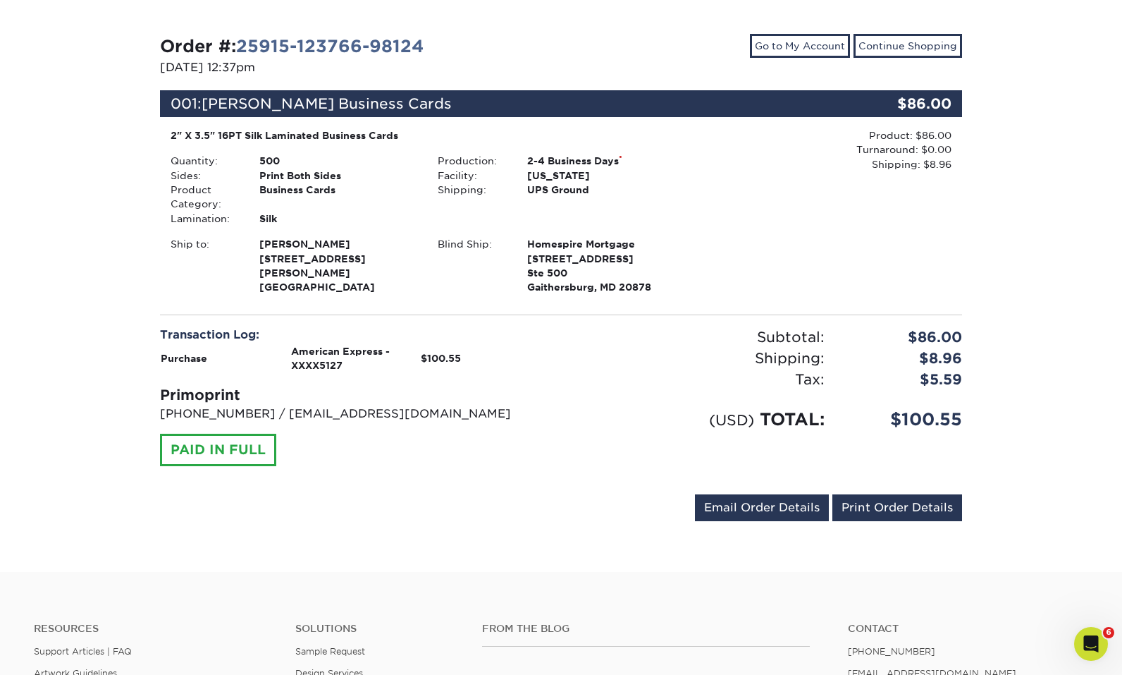
scroll to position [150, 0]
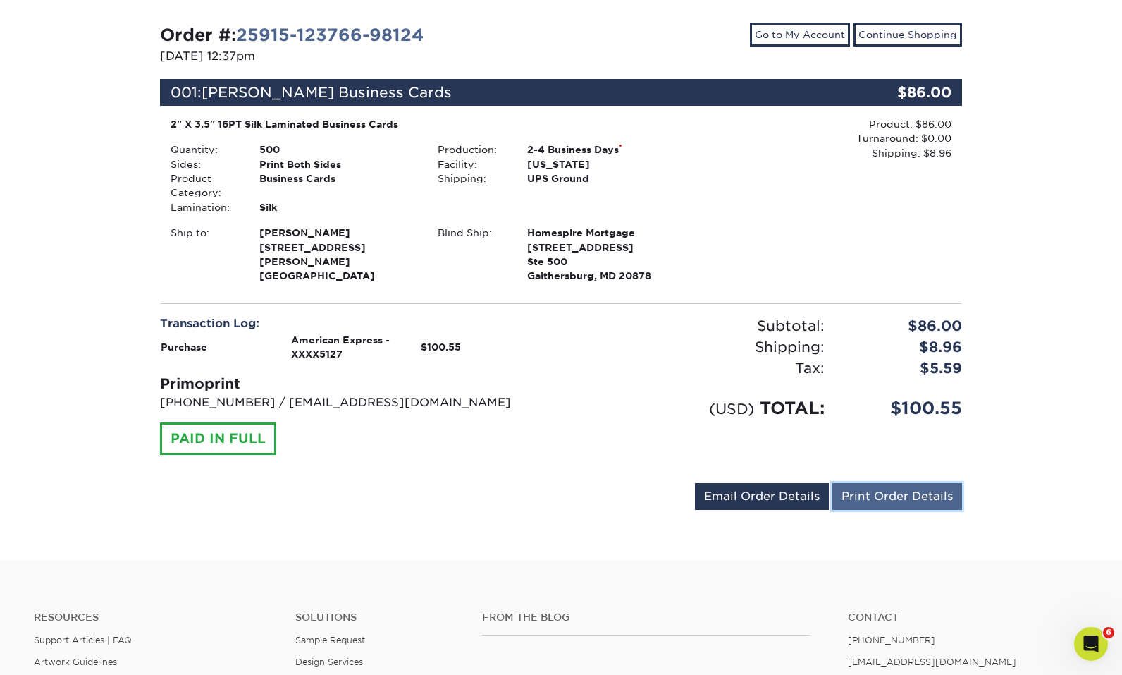
click at [878, 503] on link "Print Order Details" at bounding box center [897, 496] width 130 height 27
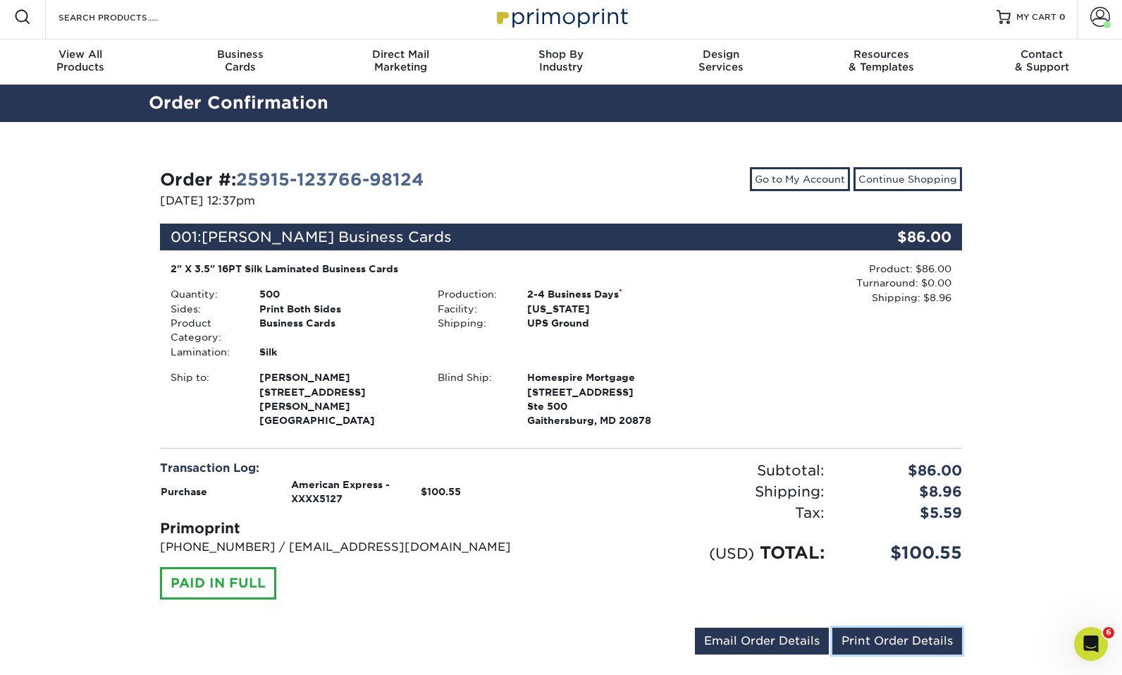
scroll to position [0, 0]
